Goal: Task Accomplishment & Management: Complete application form

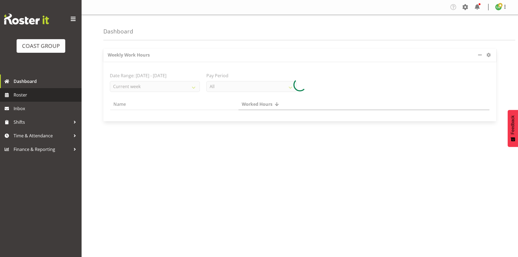
click at [20, 95] on span "Roster" at bounding box center [46, 95] width 65 height 8
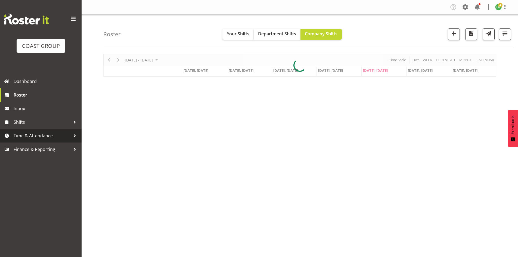
click at [30, 137] on span "Time & Attendance" at bounding box center [42, 136] width 57 height 8
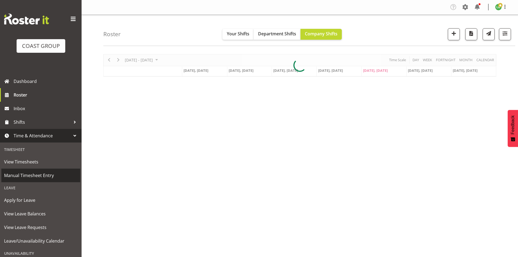
click at [34, 178] on span "Manual Timesheet Entry" at bounding box center [40, 175] width 73 height 8
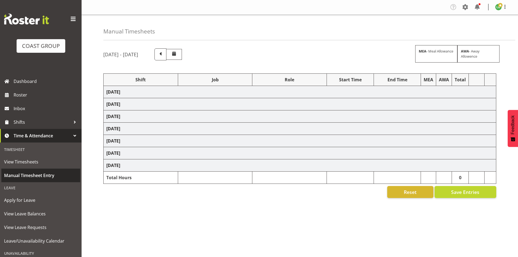
select select "1464"
select select "10172"
select select "197"
select select "1464"
select select "9890"
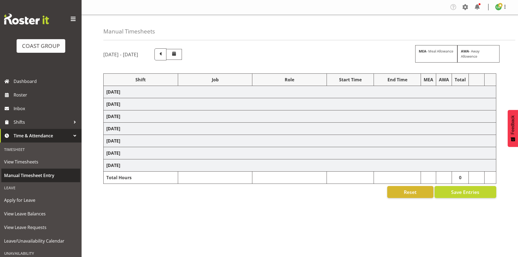
select select "197"
select select "1464"
select select "9690"
select select "197"
select select "1464"
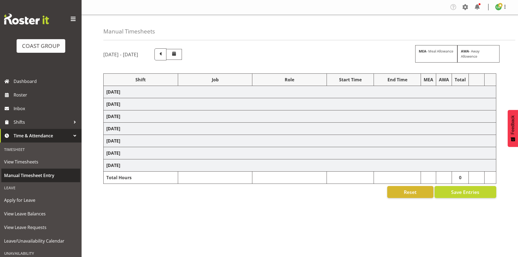
select select "69"
select select "197"
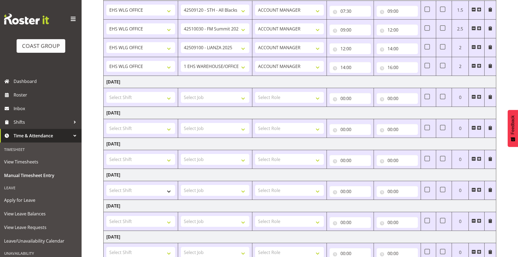
scroll to position [100, 0]
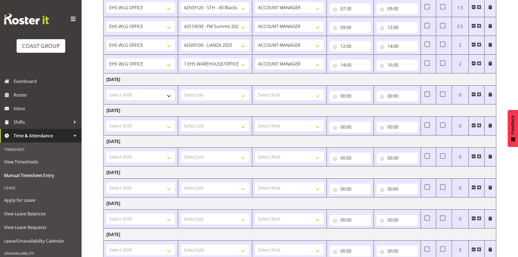
click at [168, 96] on select "Select Shift +[MEDICAL_DATA] ISO+ 1st aid course @ [PERSON_NAME] kitchen 8am AK…" at bounding box center [140, 94] width 69 height 11
select select "1464"
click at [168, 96] on select "Select Shift +[MEDICAL_DATA] ISO+ 1st aid course @ [PERSON_NAME] kitchen 8am AK…" at bounding box center [140, 94] width 69 height 11
click at [481, 94] on span at bounding box center [479, 94] width 4 height 4
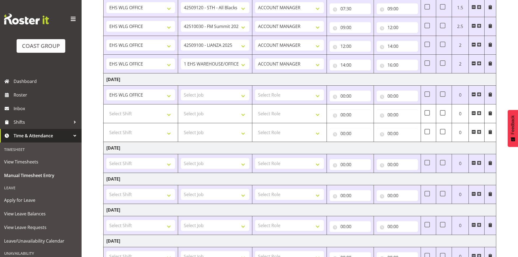
click at [480, 93] on span at bounding box center [479, 94] width 4 height 4
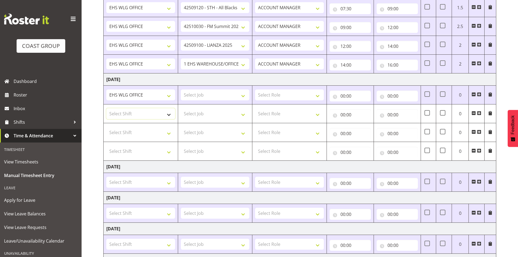
click at [170, 113] on select "Select Shift +[MEDICAL_DATA] ISO+ 1st aid course @ [PERSON_NAME] kitchen 8am AK…" at bounding box center [140, 113] width 69 height 11
select select "1464"
drag, startPoint x: 170, startPoint y: 113, endPoint x: 170, endPoint y: 131, distance: 17.7
click at [170, 113] on select "Select Shift +[MEDICAL_DATA] ISO+ 1st aid course @ [PERSON_NAME] kitchen 8am AK…" at bounding box center [140, 113] width 69 height 11
click at [170, 131] on select "Select Shift +[MEDICAL_DATA] ISO+ 1st aid course @ [PERSON_NAME] kitchen 8am AK…" at bounding box center [140, 132] width 69 height 11
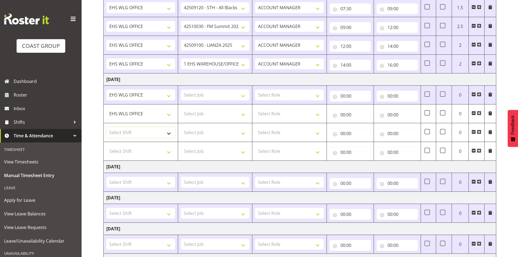
select select "1464"
drag, startPoint x: 171, startPoint y: 131, endPoint x: 169, endPoint y: 136, distance: 4.8
click at [171, 131] on select "Select Shift +[MEDICAL_DATA] ISO+ 1st aid course @ [PERSON_NAME] kitchen 8am AK…" at bounding box center [140, 132] width 69 height 11
click at [168, 132] on select "+[MEDICAL_DATA] ISO+ 1st aid course @ [PERSON_NAME] kitchen 8am AKL Panels Busy…" at bounding box center [140, 132] width 69 height 11
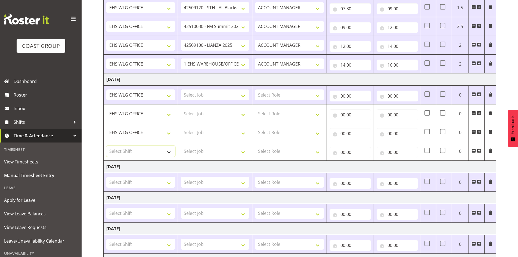
click at [167, 150] on select "Select Shift +[MEDICAL_DATA] ISO+ 1st aid course @ [PERSON_NAME] kitchen 8am AK…" at bounding box center [140, 151] width 69 height 11
click at [169, 151] on select "Select Shift +[MEDICAL_DATA] ISO+ 1st aid course @ [PERSON_NAME] kitchen 8am AK…" at bounding box center [140, 151] width 69 height 11
select select "1464"
click at [169, 152] on select "Select Shift +[MEDICAL_DATA] ISO+ 1st aid course @ [PERSON_NAME] kitchen 8am AK…" at bounding box center [140, 151] width 69 height 11
click at [349, 80] on td "[DATE]" at bounding box center [300, 79] width 393 height 12
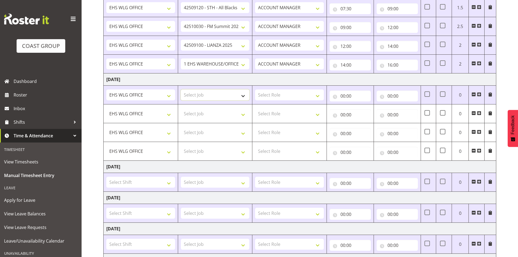
click at [243, 95] on select "Select Job 1 Carlton Events 1 [PERSON_NAME][GEOGRAPHIC_DATA] 1 [PERSON_NAME][GE…" at bounding box center [215, 94] width 69 height 11
select select "9584"
click at [181, 89] on select "Select Job 1 Carlton Events 1 [PERSON_NAME][GEOGRAPHIC_DATA] 1 [PERSON_NAME][GE…" at bounding box center [215, 94] width 69 height 11
click at [318, 93] on select "Select Role EHS WLG OPS ACCOUNT MANAGER" at bounding box center [289, 94] width 69 height 11
select select "197"
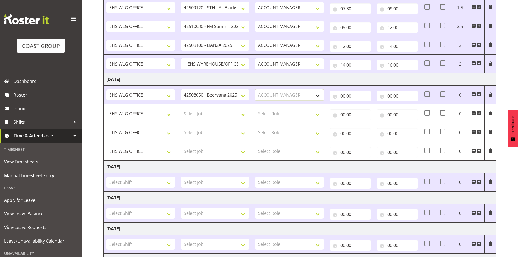
click at [255, 89] on select "Select Role EHS WLG OPS ACCOUNT MANAGER" at bounding box center [289, 94] width 69 height 11
click at [344, 95] on input "00:00" at bounding box center [350, 96] width 41 height 11
click at [363, 108] on select "00 01 02 03 04 05 06 07 08 09 10 11 12 13 14 15 16 17 18 19 20 21 22 23" at bounding box center [367, 110] width 12 height 11
select select "7"
click at [361, 105] on select "00 01 02 03 04 05 06 07 08 09 10 11 12 13 14 15 16 17 18 19 20 21 22 23" at bounding box center [367, 110] width 12 height 11
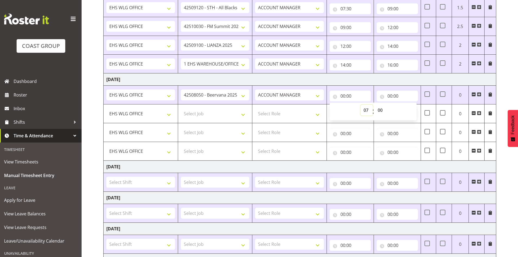
type input "07:00"
click at [378, 110] on select "00 01 02 03 04 05 06 07 08 09 10 11 12 13 14 15 16 17 18 19 20 21 22 23 24 25 2…" at bounding box center [381, 110] width 12 height 11
select select "30"
click at [375, 105] on select "00 01 02 03 04 05 06 07 08 09 10 11 12 13 14 15 16 17 18 19 20 21 22 23 24 25 2…" at bounding box center [381, 110] width 12 height 11
type input "07:30"
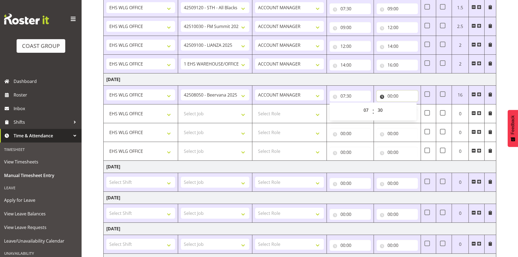
click at [391, 95] on input "00:00" at bounding box center [397, 96] width 41 height 11
click at [414, 110] on select "00 01 02 03 04 05 06 07 08 09 10 11 12 13 14 15 16 17 18 19 20 21 22 23" at bounding box center [414, 110] width 12 height 11
select select "9"
click at [408, 105] on select "00 01 02 03 04 05 06 07 08 09 10 11 12 13 14 15 16 17 18 19 20 21 22 23" at bounding box center [414, 110] width 12 height 11
type input "09:00"
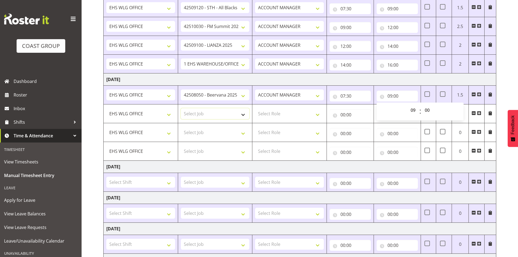
click at [244, 114] on select "Select Job 1 Carlton Events 1 [PERSON_NAME][GEOGRAPHIC_DATA] 1 [PERSON_NAME][GE…" at bounding box center [215, 113] width 69 height 11
select select "9690"
click at [181, 108] on select "Select Job 1 Carlton Events 1 [PERSON_NAME][GEOGRAPHIC_DATA] 1 [PERSON_NAME][GE…" at bounding box center [215, 113] width 69 height 11
click at [244, 132] on select "Select Job 1 Carlton Events 1 [PERSON_NAME][GEOGRAPHIC_DATA] 1 [PERSON_NAME][GE…" at bounding box center [215, 132] width 69 height 11
select select "10172"
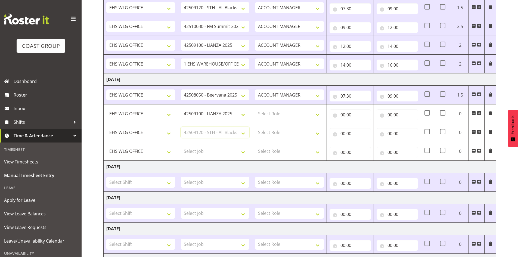
click at [181, 127] on select "Select Job 1 Carlton Events 1 [PERSON_NAME][GEOGRAPHIC_DATA] 1 [PERSON_NAME][GE…" at bounding box center [215, 132] width 69 height 11
click at [319, 113] on select "Select Role EHS WLG OPS ACCOUNT MANAGER" at bounding box center [289, 113] width 69 height 11
select select "197"
click at [255, 108] on select "Select Role EHS WLG OPS ACCOUNT MANAGER" at bounding box center [289, 113] width 69 height 11
click at [319, 132] on select "Select Role EHS WLG OPS ACCOUNT MANAGER" at bounding box center [289, 132] width 69 height 11
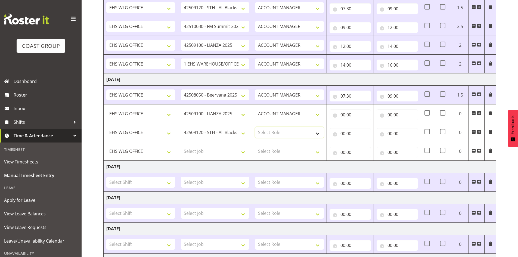
select select "197"
click at [255, 127] on select "Select Role EHS WLG OPS ACCOUNT MANAGER" at bounding box center [289, 132] width 69 height 11
click at [342, 114] on input "00:00" at bounding box center [350, 114] width 41 height 11
click at [364, 127] on select "00 01 02 03 04 05 06 07 08 09 10 11 12 13 14 15 16 17 18 19 20 21 22 23" at bounding box center [367, 129] width 12 height 11
select select "9"
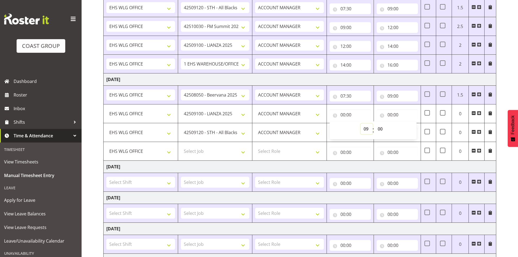
click at [361, 124] on select "00 01 02 03 04 05 06 07 08 09 10 11 12 13 14 15 16 17 18 19 20 21 22 23" at bounding box center [367, 129] width 12 height 11
type input "09:00"
click at [388, 113] on input "00:00" at bounding box center [397, 114] width 41 height 11
click at [412, 129] on select "00 01 02 03 04 05 06 07 08 09 10 11 12 13 14 15 16 17 18 19 20 21 22 23" at bounding box center [414, 129] width 12 height 11
select select "10"
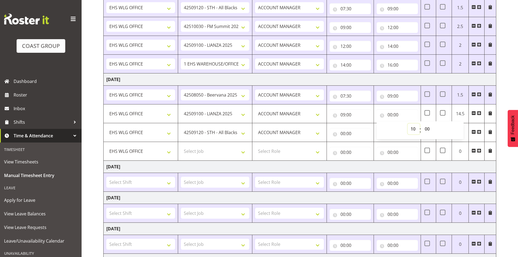
click at [408, 124] on select "00 01 02 03 04 05 06 07 08 09 10 11 12 13 14 15 16 17 18 19 20 21 22 23" at bounding box center [414, 129] width 12 height 11
type input "10:00"
click at [342, 134] on input "00:00" at bounding box center [350, 133] width 41 height 11
drag, startPoint x: 365, startPoint y: 147, endPoint x: 367, endPoint y: 144, distance: 3.7
click at [365, 147] on select "00 01 02 03 04 05 06 07 08 09 10 11 12 13 14 15 16 17 18 19 20 21 22 23" at bounding box center [367, 147] width 12 height 11
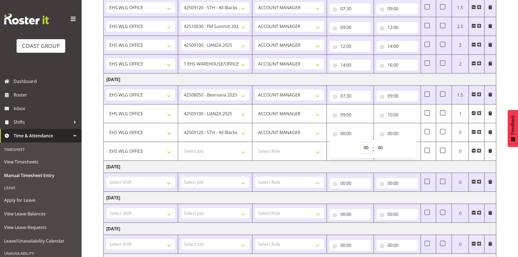
select select "11"
click at [361, 142] on select "00 01 02 03 04 05 06 07 08 09 10 11 12 13 14 15 16 17 18 19 20 21 22 23" at bounding box center [367, 147] width 12 height 11
type input "11:00"
click at [366, 147] on select "00 01 02 03 04 05 06 07 08 09 10 11 12 13 14 15 16 17 18 19 20 21 22 23" at bounding box center [367, 147] width 12 height 11
select select "10"
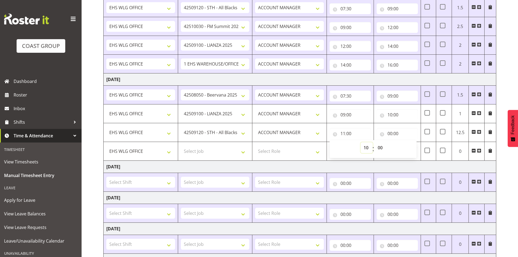
click at [361, 142] on select "00 01 02 03 04 05 06 07 08 09 10 11 12 13 14 15 16 17 18 19 20 21 22 23" at bounding box center [367, 147] width 12 height 11
type input "10:00"
click at [392, 133] on input "00:00" at bounding box center [397, 133] width 41 height 11
drag, startPoint x: 414, startPoint y: 148, endPoint x: 415, endPoint y: 144, distance: 4.4
click at [414, 148] on select "00 01 02 03 04 05 06 07 08 09 10 11 12 13 14 15 16 17 18 19 20 21 22 23" at bounding box center [414, 147] width 12 height 11
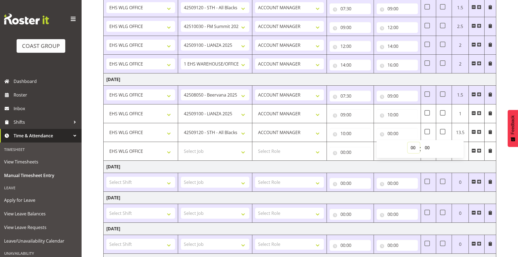
select select "12"
click at [408, 142] on select "00 01 02 03 04 05 06 07 08 09 10 11 12 13 14 15 16 17 18 19 20 21 22 23" at bounding box center [414, 147] width 12 height 11
type input "12:00"
click at [243, 152] on select "Select Job 1 Carlton Events 1 [PERSON_NAME][GEOGRAPHIC_DATA] 1 [PERSON_NAME][GE…" at bounding box center [215, 151] width 69 height 11
select select "8627"
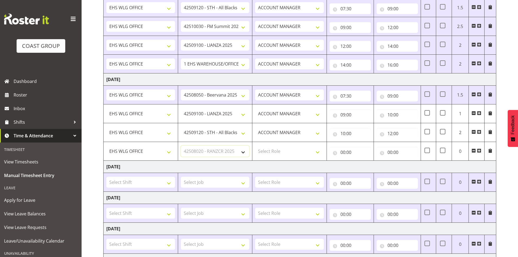
click at [181, 146] on select "Select Job 1 Carlton Events 1 [PERSON_NAME][GEOGRAPHIC_DATA] 1 [PERSON_NAME][GE…" at bounding box center [215, 151] width 69 height 11
click at [318, 151] on select "Select Role EHS WLG OPS ACCOUNT MANAGER" at bounding box center [289, 151] width 69 height 11
select select "197"
click at [255, 146] on select "Select Role EHS WLG OPS ACCOUNT MANAGER" at bounding box center [289, 151] width 69 height 11
click at [344, 151] on input "00:00" at bounding box center [350, 152] width 41 height 11
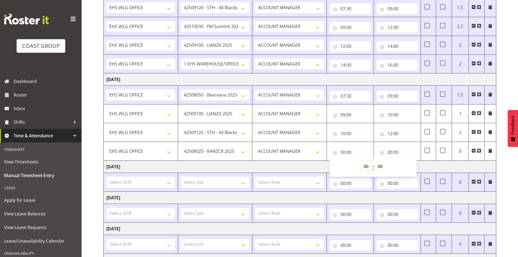
click at [369, 165] on select "00 01 02 03 04 05 06 07 08 09 10 11 12 13 14 15 16 17 18 19 20 21 22 23" at bounding box center [367, 166] width 12 height 11
select select "12"
click at [361, 161] on select "00 01 02 03 04 05 06 07 08 09 10 11 12 13 14 15 16 17 18 19 20 21 22 23" at bounding box center [367, 166] width 12 height 11
type input "12:00"
drag, startPoint x: 389, startPoint y: 151, endPoint x: 405, endPoint y: 158, distance: 17.2
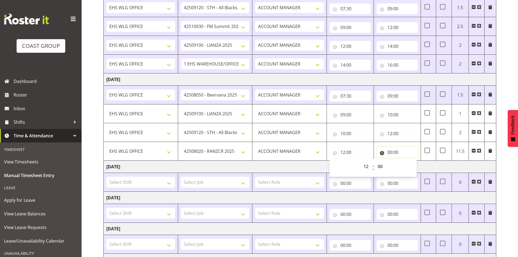
click at [390, 151] on input "00:00" at bounding box center [397, 152] width 41 height 11
click at [413, 166] on select "00 01 02 03 04 05 06 07 08 09 10 11 12 13 14 15 16 17 18 19 20 21 22 23" at bounding box center [414, 166] width 12 height 11
select select "17"
click at [408, 161] on select "00 01 02 03 04 05 06 07 08 09 10 11 12 13 14 15 16 17 18 19 20 21 22 23" at bounding box center [414, 166] width 12 height 11
type input "17:00"
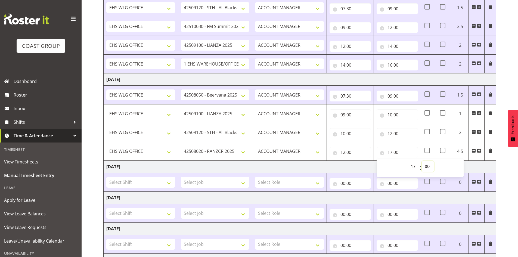
click at [430, 168] on select "00 01 02 03 04 05 06 07 08 09 10 11 12 13 14 15 16 17 18 19 20 21 22 23 24 25 2…" at bounding box center [428, 166] width 12 height 11
select select "30"
click at [422, 161] on select "00 01 02 03 04 05 06 07 08 09 10 11 12 13 14 15 16 17 18 19 20 21 22 23 24 25 2…" at bounding box center [428, 166] width 12 height 11
type input "17:30"
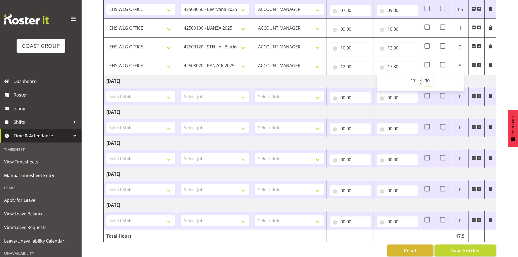
scroll to position [189, 0]
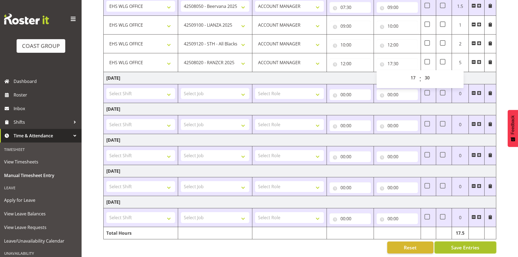
click at [474, 247] on span "Save Entries" at bounding box center [465, 247] width 28 height 7
select select "9690"
type input "09:00"
type input "10:00"
select select "10172"
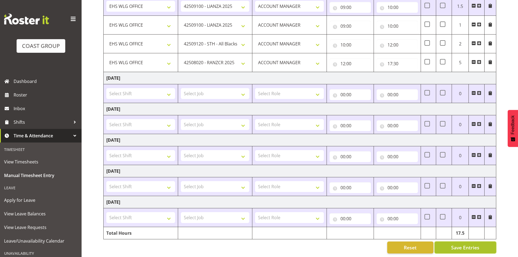
type input "10:00"
type input "12:00"
select select "8627"
type input "12:00"
type input "17:30"
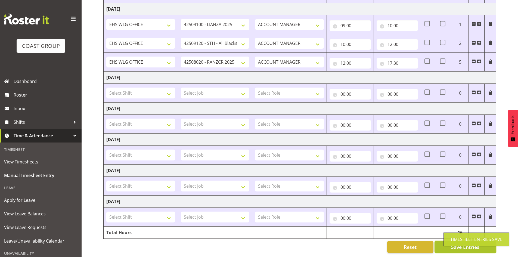
scroll to position [174, 0]
click at [168, 92] on select "Select Shift +[MEDICAL_DATA] ISO+ 1st aid course @ [PERSON_NAME] kitchen 8am AK…" at bounding box center [140, 93] width 69 height 11
select select "1464"
click at [106, 88] on select "Select Shift +[MEDICAL_DATA] ISO+ 1st aid course @ [PERSON_NAME] kitchen 8am AK…" at bounding box center [140, 93] width 69 height 11
click at [480, 90] on span at bounding box center [479, 92] width 4 height 4
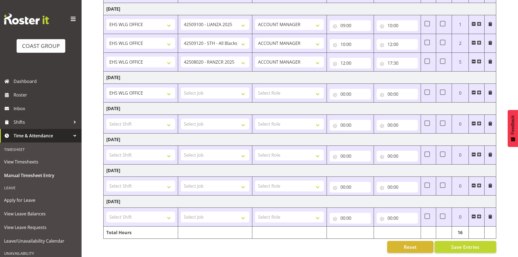
click at [481, 90] on span at bounding box center [479, 92] width 4 height 4
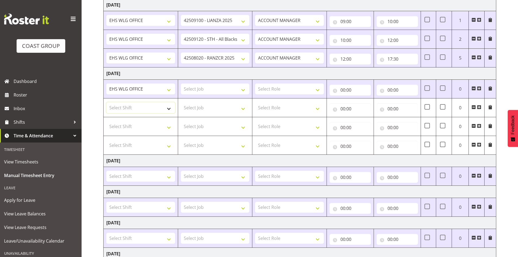
click at [167, 109] on select "Select Shift +[MEDICAL_DATA] ISO+ 1st aid course @ [PERSON_NAME] kitchen 8am AK…" at bounding box center [140, 107] width 69 height 11
select select "42349"
click at [106, 102] on select "Select Shift +[MEDICAL_DATA] ISO+ 1st aid course @ [PERSON_NAME] kitchen 8am AK…" at bounding box center [140, 107] width 69 height 11
click at [171, 123] on select "Select Shift +[MEDICAL_DATA] ISO+ 1st aid course @ [PERSON_NAME] kitchen 8am AK…" at bounding box center [140, 126] width 69 height 11
select select "1464"
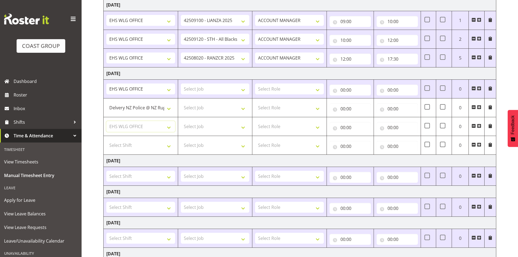
click at [106, 121] on select "Select Shift +[MEDICAL_DATA] ISO+ 1st aid course @ [PERSON_NAME] kitchen 8am AK…" at bounding box center [140, 126] width 69 height 11
click at [173, 107] on select "+[MEDICAL_DATA] ISO+ 1st aid course @ [PERSON_NAME] kitchen 8am AKL Panels Busy…" at bounding box center [140, 107] width 69 height 11
select select "1464"
click at [106, 102] on select "+[MEDICAL_DATA] ISO+ 1st aid course @ [PERSON_NAME] kitchen 8am AKL Panels Busy…" at bounding box center [140, 107] width 69 height 11
click at [244, 88] on select "Select Job 1 Carlton Events 1 [PERSON_NAME][GEOGRAPHIC_DATA] 1 [PERSON_NAME][GE…" at bounding box center [215, 89] width 69 height 11
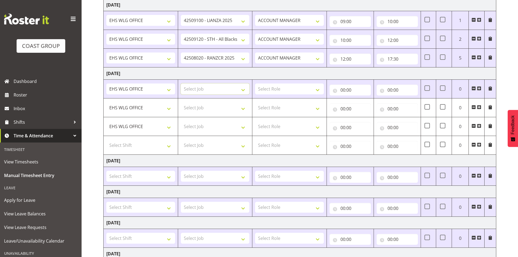
select select "8627"
click at [181, 84] on select "Select Job 1 Carlton Events 1 [PERSON_NAME][GEOGRAPHIC_DATA] 1 [PERSON_NAME][GE…" at bounding box center [215, 89] width 69 height 11
click at [243, 110] on select "Select Job 1 Carlton Events 1 [PERSON_NAME][GEOGRAPHIC_DATA] 1 [PERSON_NAME][GE…" at bounding box center [215, 107] width 69 height 11
select select "9690"
click at [181, 102] on select "Select Job 1 Carlton Events 1 [PERSON_NAME][GEOGRAPHIC_DATA] 1 [PERSON_NAME][GE…" at bounding box center [215, 107] width 69 height 11
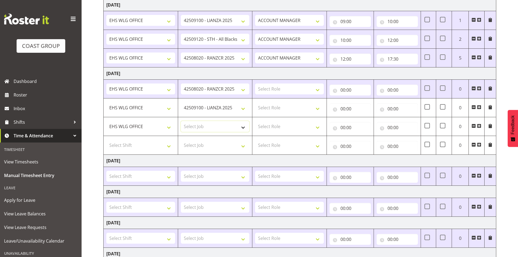
click at [244, 128] on select "Select Job 1 Carlton Events 1 [PERSON_NAME][GEOGRAPHIC_DATA] 1 [PERSON_NAME][GE…" at bounding box center [215, 126] width 69 height 11
select select "8002"
click at [181, 121] on select "Select Job 1 Carlton Events 1 [PERSON_NAME][GEOGRAPHIC_DATA] 1 [PERSON_NAME][GE…" at bounding box center [215, 126] width 69 height 11
drag, startPoint x: 317, startPoint y: 87, endPoint x: 317, endPoint y: 94, distance: 7.6
click at [317, 88] on select "Select Role EHS WLG OPS ACCOUNT MANAGER" at bounding box center [289, 89] width 69 height 11
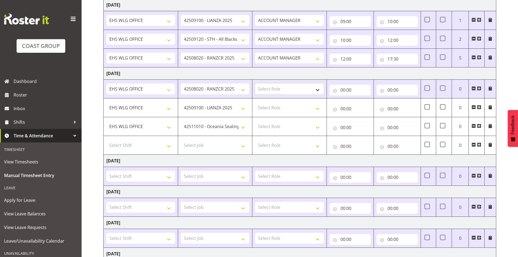
select select "197"
click at [255, 84] on select "Select Role EHS WLG OPS ACCOUNT MANAGER" at bounding box center [289, 89] width 69 height 11
drag, startPoint x: 322, startPoint y: 108, endPoint x: 321, endPoint y: 113, distance: 5.0
click at [322, 108] on select "Select Role EHS WLG OPS ACCOUNT MANAGER" at bounding box center [289, 107] width 69 height 11
select select "197"
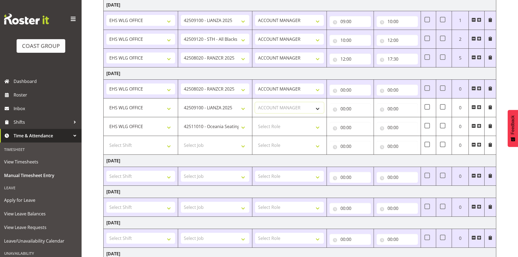
click at [255, 102] on select "Select Role EHS WLG OPS ACCOUNT MANAGER" at bounding box center [289, 107] width 69 height 11
drag, startPoint x: 317, startPoint y: 126, endPoint x: 316, endPoint y: 130, distance: 4.1
click at [317, 126] on select "Select Role EHS WLG OPS ACCOUNT MANAGER" at bounding box center [289, 126] width 69 height 11
select select "197"
click at [255, 121] on select "Select Role EHS WLG OPS ACCOUNT MANAGER" at bounding box center [289, 126] width 69 height 11
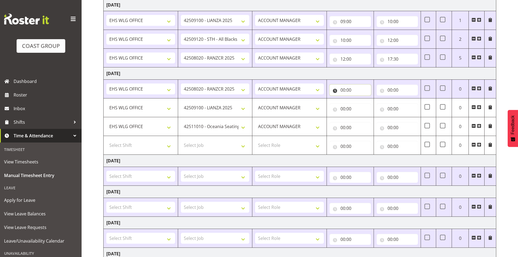
click at [344, 89] on input "00:00" at bounding box center [350, 90] width 41 height 11
click at [365, 103] on select "00 01 02 03 04 05 06 07 08 09 10 11 12 13 14 15 16 17 18 19 20 21 22 23" at bounding box center [367, 104] width 12 height 11
select select "7"
click at [361, 99] on select "00 01 02 03 04 05 06 07 08 09 10 11 12 13 14 15 16 17 18 19 20 21 22 23" at bounding box center [367, 104] width 12 height 11
type input "07:00"
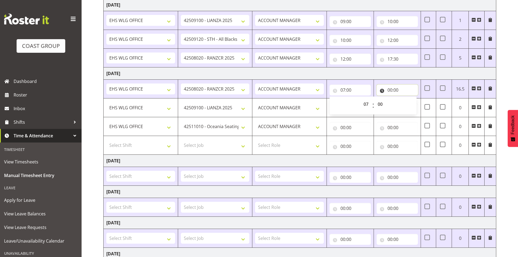
click at [389, 88] on input "00:00" at bounding box center [397, 90] width 41 height 11
click at [413, 104] on select "00 01 02 03 04 05 06 07 08 09 10 11 12 13 14 15 16 17 18 19 20 21 22 23" at bounding box center [414, 104] width 12 height 11
select select "8"
click at [408, 99] on select "00 01 02 03 04 05 06 07 08 09 10 11 12 13 14 15 16 17 18 19 20 21 22 23" at bounding box center [414, 104] width 12 height 11
type input "08:00"
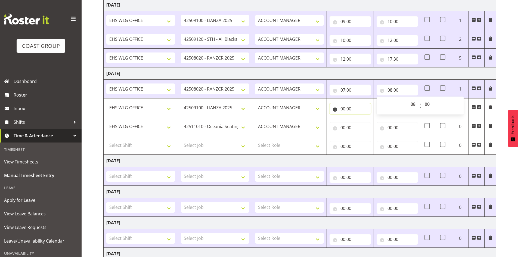
click at [343, 109] on input "00:00" at bounding box center [350, 108] width 41 height 11
click at [366, 123] on select "00 01 02 03 04 05 06 07 08 09 10 11 12 13 14 15 16 17 18 19 20 21 22 23" at bounding box center [367, 123] width 12 height 11
select select "8"
click at [361, 118] on select "00 01 02 03 04 05 06 07 08 09 10 11 12 13 14 15 16 17 18 19 20 21 22 23" at bounding box center [367, 123] width 12 height 11
type input "08:00"
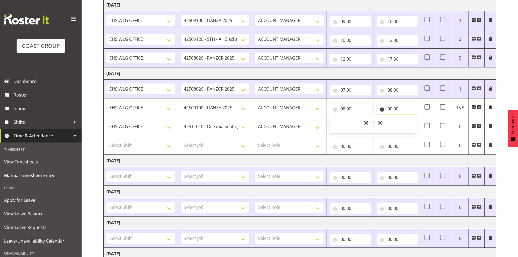
click at [392, 108] on input "00:00" at bounding box center [397, 108] width 41 height 11
drag, startPoint x: 412, startPoint y: 123, endPoint x: 413, endPoint y: 118, distance: 5.2
click at [412, 123] on select "00 01 02 03 04 05 06 07 08 09 10 11 12 13 14 15 16 17 18 19 20 21 22 23" at bounding box center [414, 123] width 12 height 11
select select "10"
click at [408, 118] on select "00 01 02 03 04 05 06 07 08 09 10 11 12 13 14 15 16 17 18 19 20 21 22 23" at bounding box center [414, 123] width 12 height 11
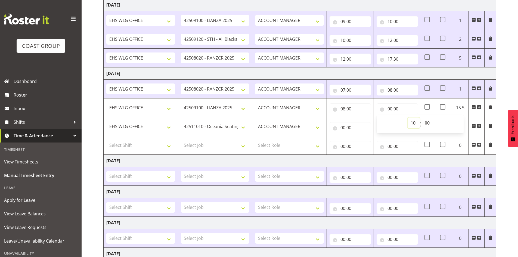
type input "10:00"
click at [342, 127] on input "00:00" at bounding box center [350, 127] width 41 height 11
click at [367, 140] on select "00 01 02 03 04 05 06 07 08 09 10 11 12 13 14 15 16 17 18 19 20 21 22 23" at bounding box center [367, 141] width 12 height 11
select select "10"
click at [361, 136] on select "00 01 02 03 04 05 06 07 08 09 10 11 12 13 14 15 16 17 18 19 20 21 22 23" at bounding box center [367, 141] width 12 height 11
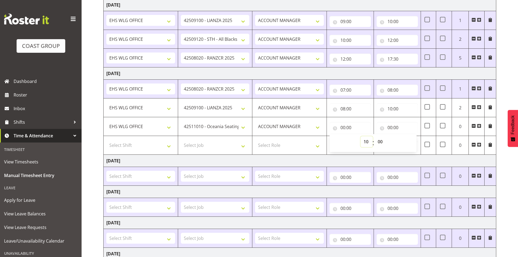
type input "10:00"
click at [390, 129] on input "00:00" at bounding box center [397, 127] width 41 height 11
click at [416, 141] on select "00 01 02 03 04 05 06 07 08 09 10 11 12 13 14 15 16 17 18 19 20 21 22 23" at bounding box center [414, 141] width 12 height 11
select select "12"
click at [408, 136] on select "00 01 02 03 04 05 06 07 08 09 10 11 12 13 14 15 16 17 18 19 20 21 22 23" at bounding box center [414, 141] width 12 height 11
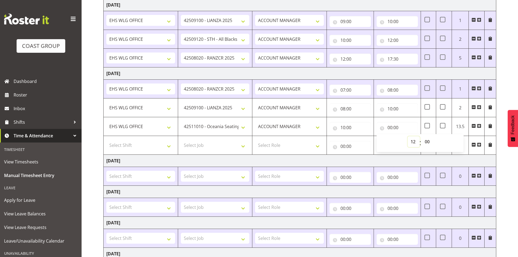
type input "12:00"
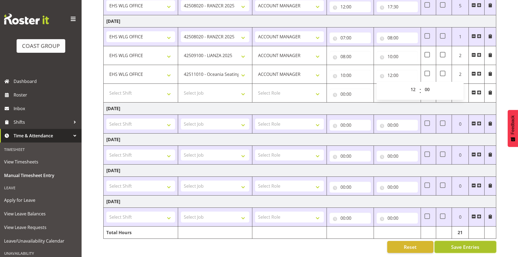
click at [468, 243] on span "Save Entries" at bounding box center [465, 246] width 28 height 7
select select "9690"
type input "08:00"
type input "10:00"
select select "8002"
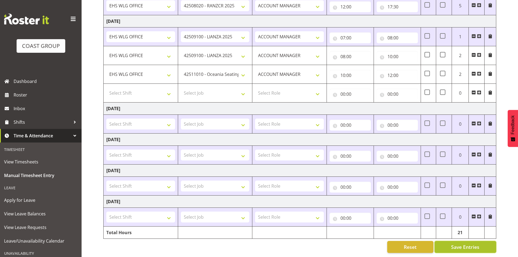
type input "10:00"
type input "12:00"
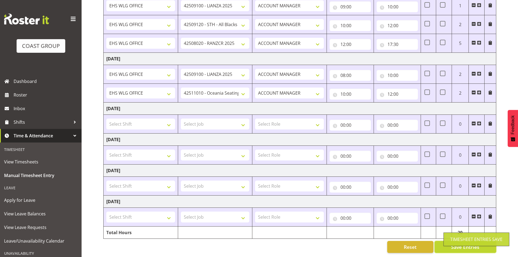
scroll to position [193, 0]
click at [478, 90] on span at bounding box center [479, 92] width 4 height 4
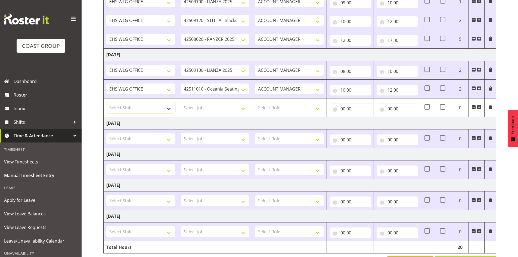
click at [169, 107] on select "Select Shift +[MEDICAL_DATA] ISO+ 1st aid course @ [PERSON_NAME] kitchen 8am AK…" at bounding box center [140, 107] width 69 height 11
select select "1464"
click at [106, 102] on select "Select Shift +[MEDICAL_DATA] ISO+ 1st aid course @ [PERSON_NAME] kitchen 8am AK…" at bounding box center [140, 107] width 69 height 11
click at [242, 108] on select "Select Job 1 Carlton Events 1 [PERSON_NAME][GEOGRAPHIC_DATA] 1 [PERSON_NAME][GE…" at bounding box center [215, 107] width 69 height 11
select select "9890"
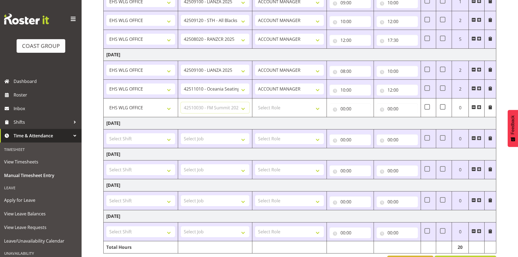
click at [181, 102] on select "Select Job 1 Carlton Events 1 [PERSON_NAME][GEOGRAPHIC_DATA] 1 [PERSON_NAME][GE…" at bounding box center [215, 107] width 69 height 11
click at [319, 107] on select "Select Role EHS WLG OPS ACCOUNT MANAGER" at bounding box center [289, 107] width 69 height 11
select select "197"
click at [255, 102] on select "Select Role EHS WLG OPS ACCOUNT MANAGER" at bounding box center [289, 107] width 69 height 11
click at [342, 108] on input "00:00" at bounding box center [350, 108] width 41 height 11
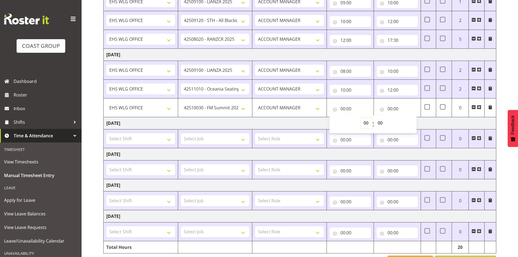
click at [368, 121] on select "00 01 02 03 04 05 06 07 08 09 10 11 12 13 14 15 16 17 18 19 20 21 22 23" at bounding box center [367, 123] width 12 height 11
select select "12"
click at [361, 118] on select "00 01 02 03 04 05 06 07 08 09 10 11 12 13 14 15 16 17 18 19 20 21 22 23" at bounding box center [367, 123] width 12 height 11
type input "12:00"
click at [393, 109] on input "00:00" at bounding box center [397, 108] width 41 height 11
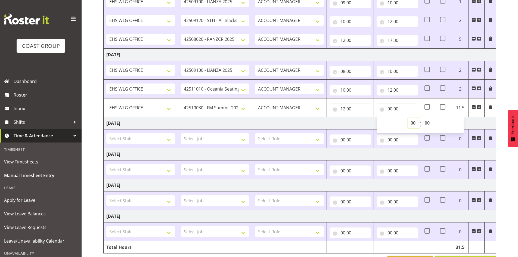
click at [413, 123] on select "00 01 02 03 04 05 06 07 08 09 10 11 12 13 14 15 16 17 18 19 20 21 22 23" at bounding box center [414, 123] width 12 height 11
select select "14"
click at [408, 118] on select "00 01 02 03 04 05 06 07 08 09 10 11 12 13 14 15 16 17 18 19 20 21 22 23" at bounding box center [414, 123] width 12 height 11
type input "14:00"
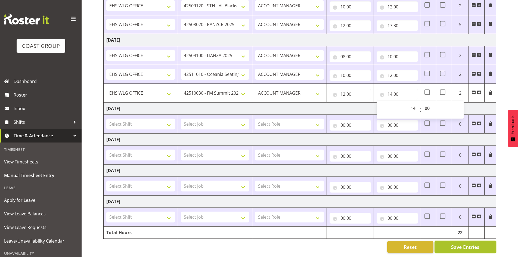
click at [462, 243] on span "Save Entries" at bounding box center [465, 246] width 28 height 7
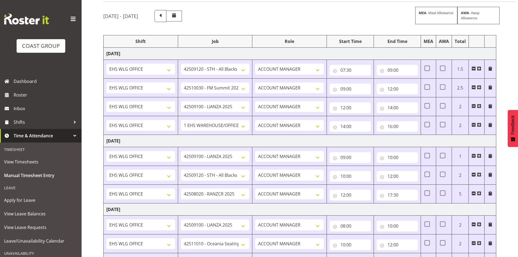
scroll to position [0, 0]
